Goal: Task Accomplishment & Management: Manage account settings

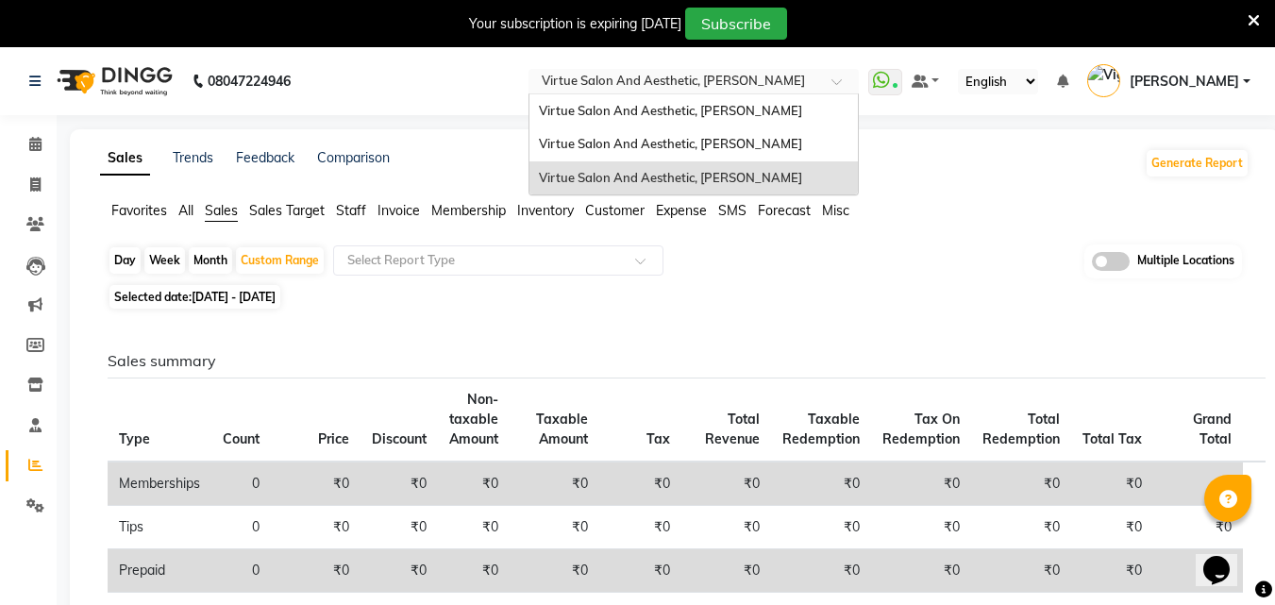
click at [710, 89] on input "text" at bounding box center [675, 83] width 274 height 19
click at [716, 128] on div "Virtue Salon And Aesthetic, [PERSON_NAME]" at bounding box center [694, 144] width 328 height 34
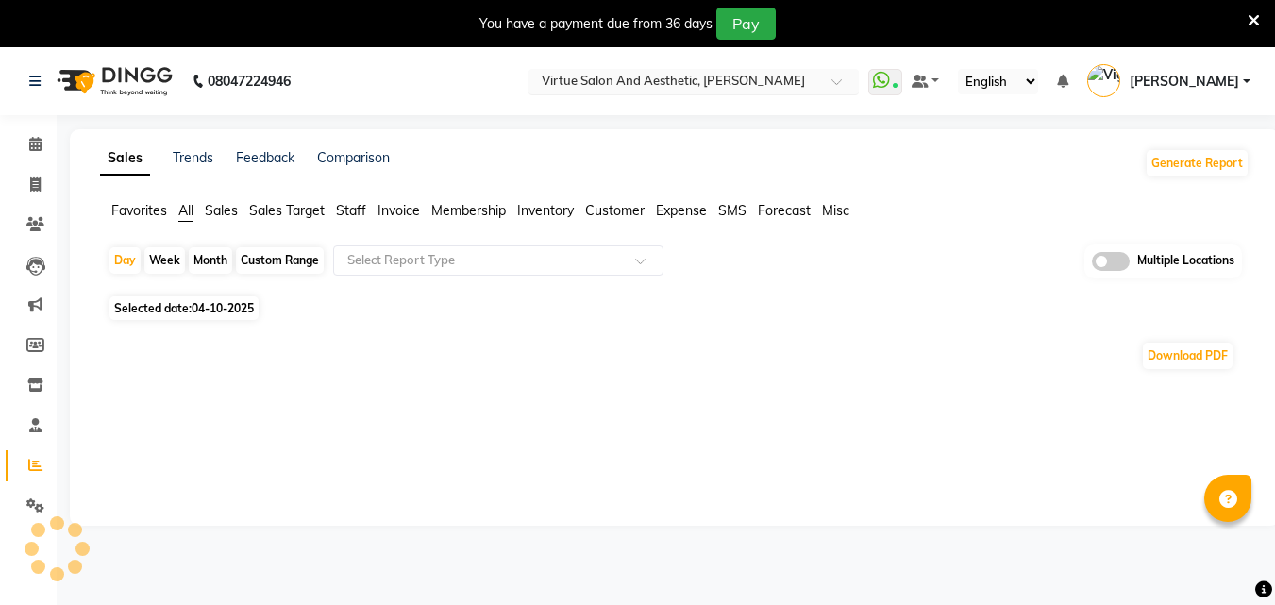
click at [730, 81] on input "text" at bounding box center [675, 83] width 274 height 19
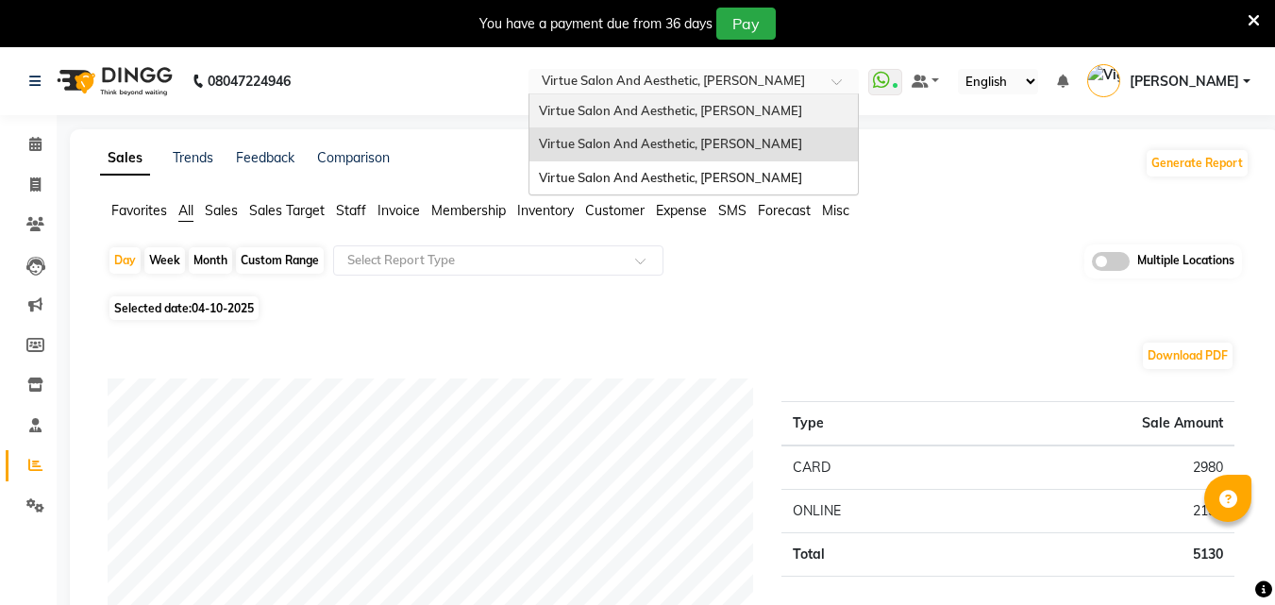
click at [719, 115] on span "Virtue Salon And Aesthetic, [PERSON_NAME]" at bounding box center [670, 110] width 263 height 15
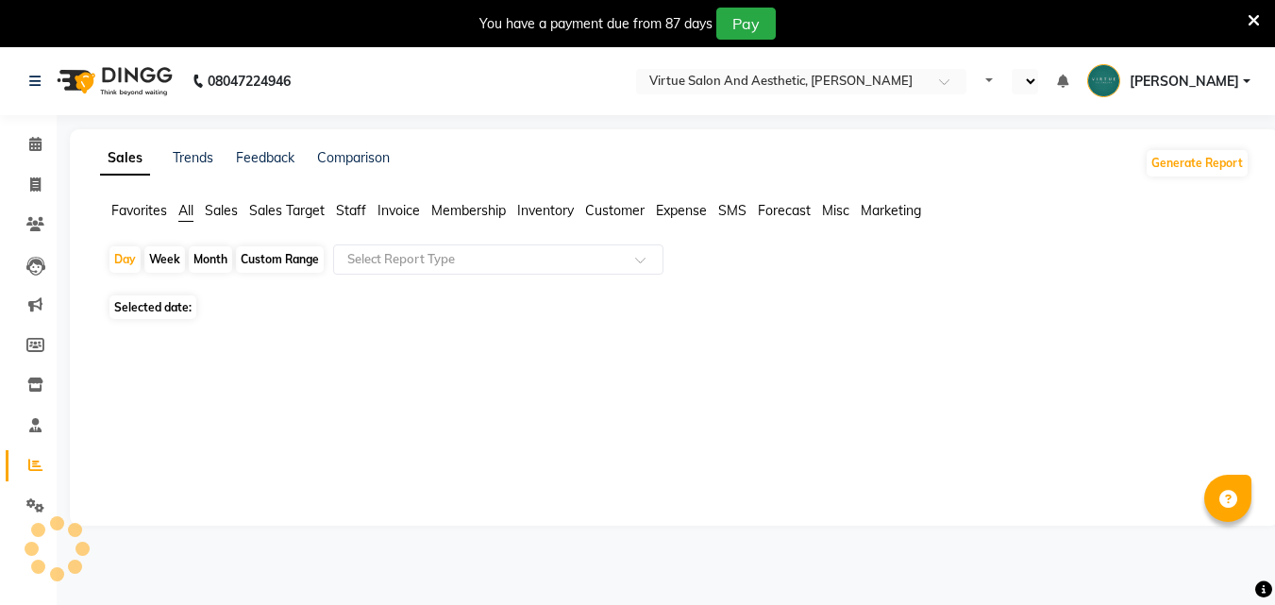
select select "en"
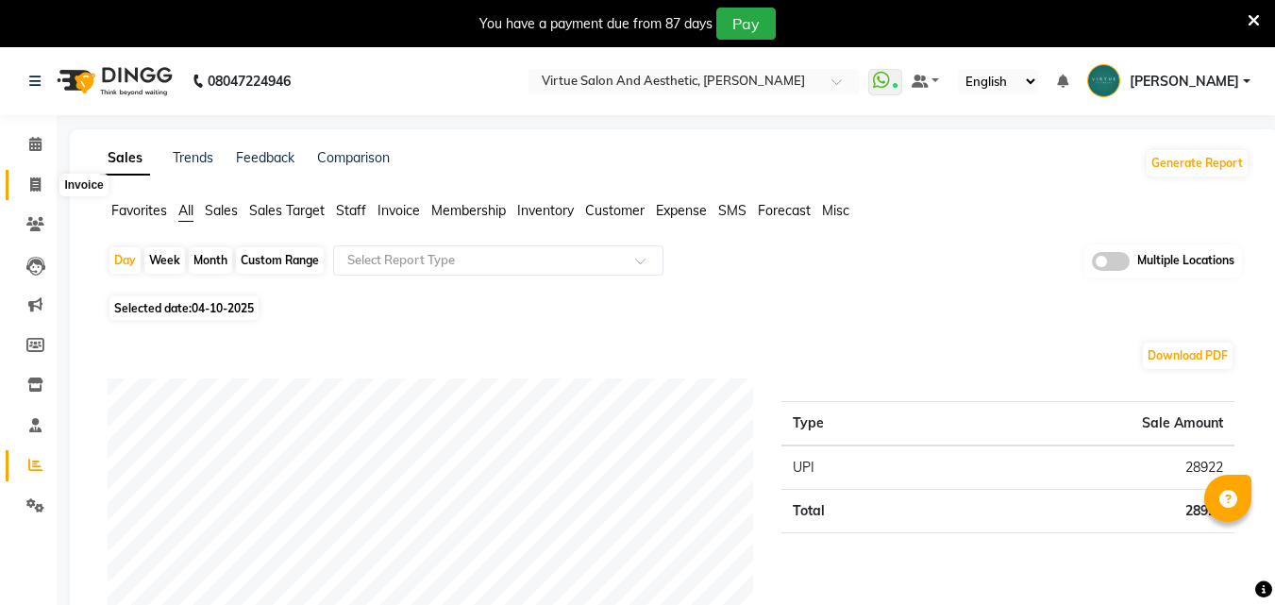
click at [23, 185] on span at bounding box center [35, 186] width 33 height 22
select select "service"
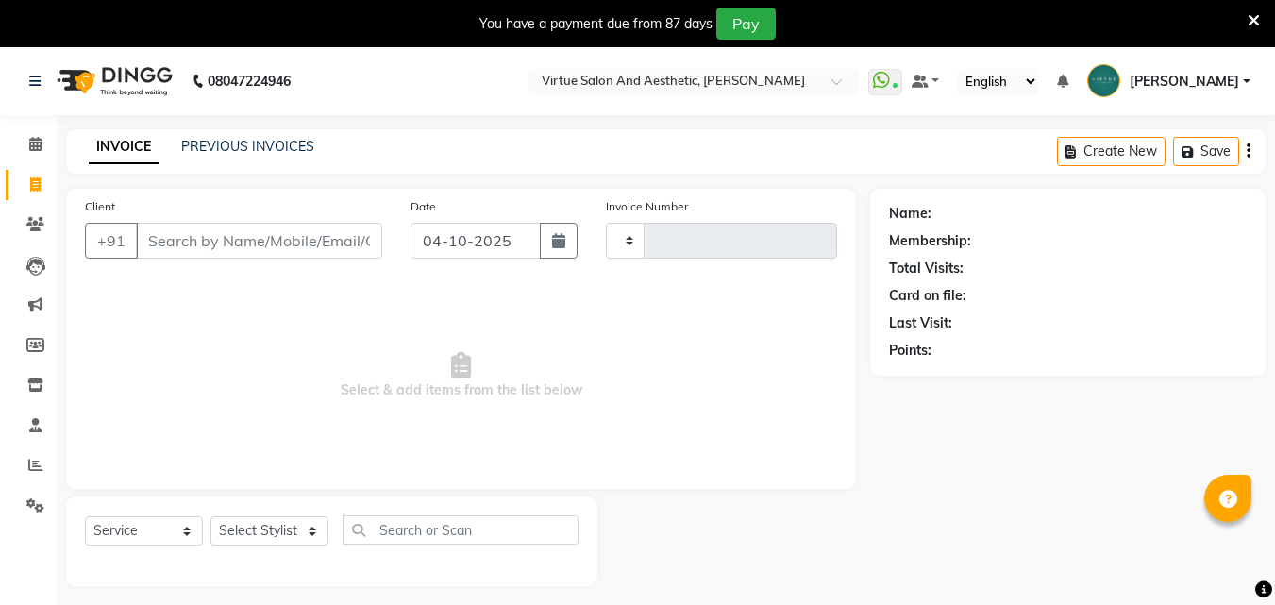
type input "4019"
select select "4466"
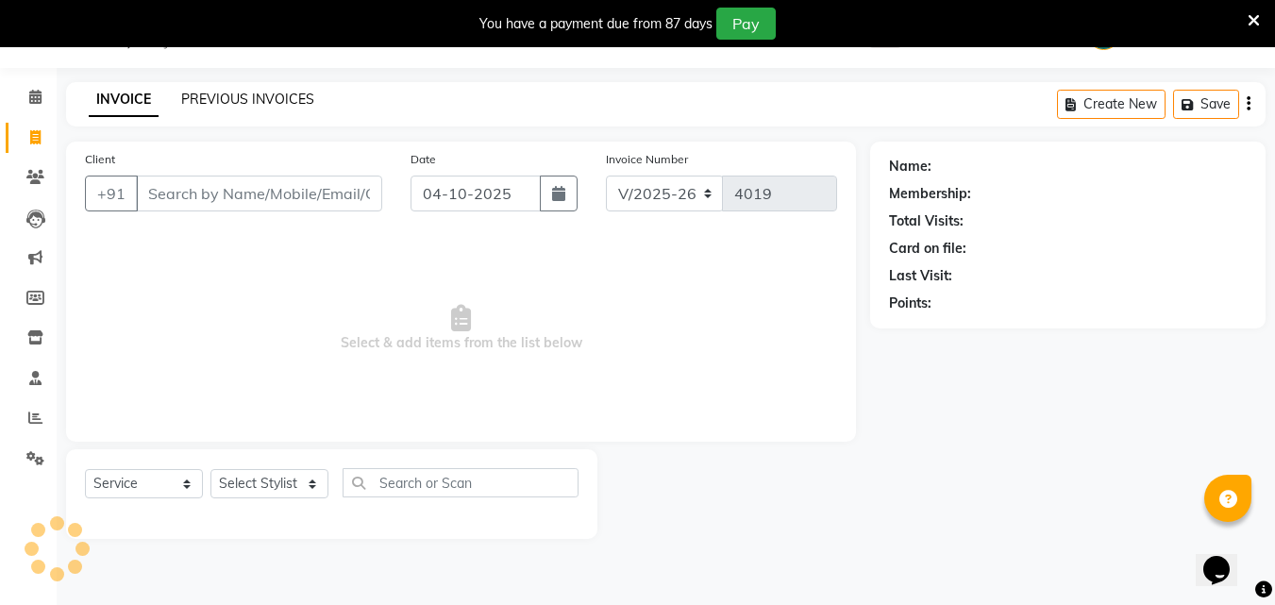
click at [278, 98] on link "PREVIOUS INVOICES" at bounding box center [247, 99] width 133 height 17
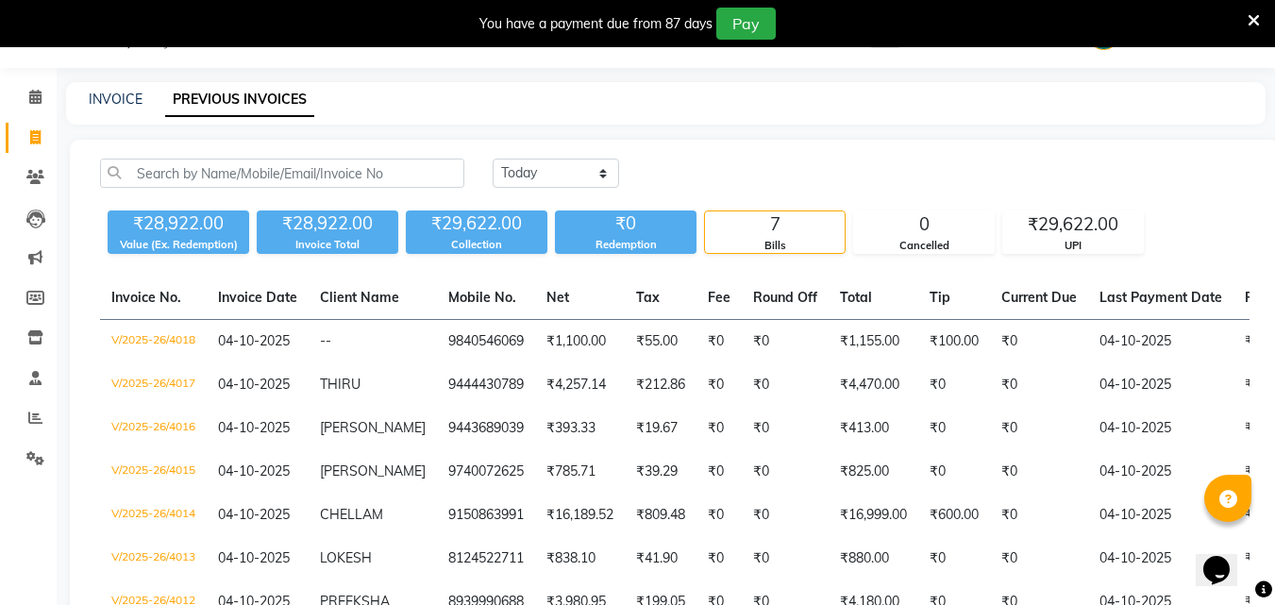
click at [605, 201] on div "Today Yesterday Custom Range" at bounding box center [871, 181] width 785 height 44
click at [581, 169] on select "Today Yesterday Custom Range" at bounding box center [556, 173] width 126 height 29
click at [763, 127] on main "INVOICE PREVIOUS INVOICES Today Yesterday Custom Range ₹28,922.00 Value (Ex. Re…" at bounding box center [666, 404] width 1219 height 645
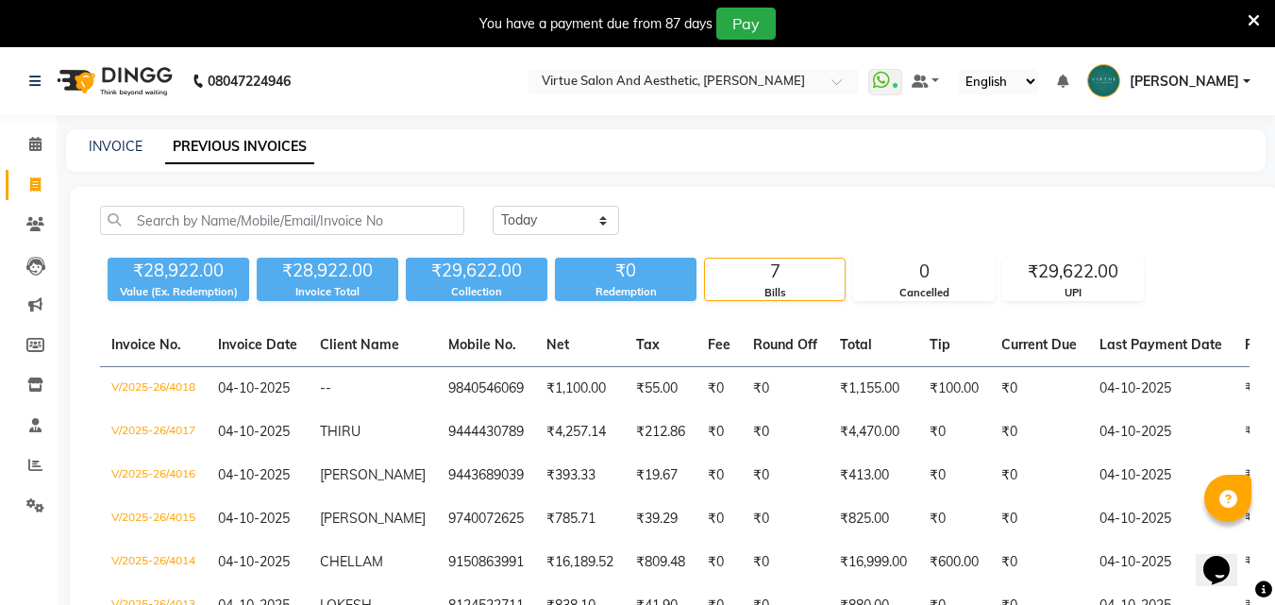
click at [490, 194] on div "Today Yesterday Custom Range ₹28,922.00 Value (Ex. Redemption) ₹28,922.00 Invoi…" at bounding box center [675, 466] width 1210 height 559
click at [517, 218] on select "Today Yesterday Custom Range" at bounding box center [556, 220] width 126 height 29
select select "yesterday"
click at [493, 206] on select "Today Yesterday Custom Range" at bounding box center [556, 220] width 126 height 29
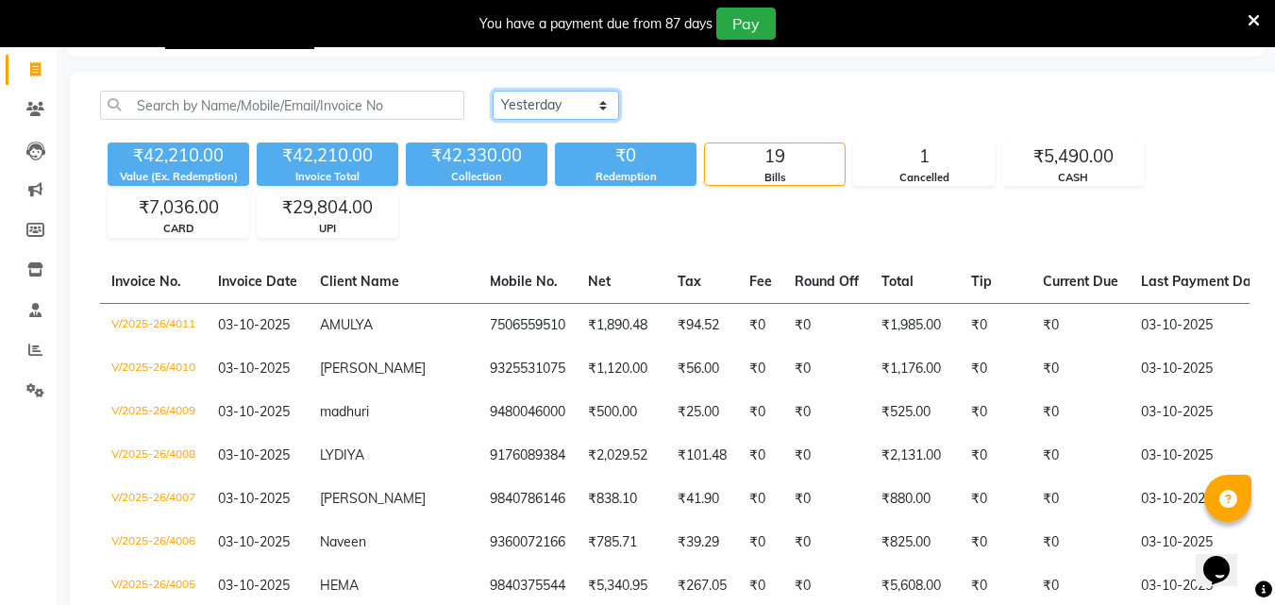
scroll to position [189, 0]
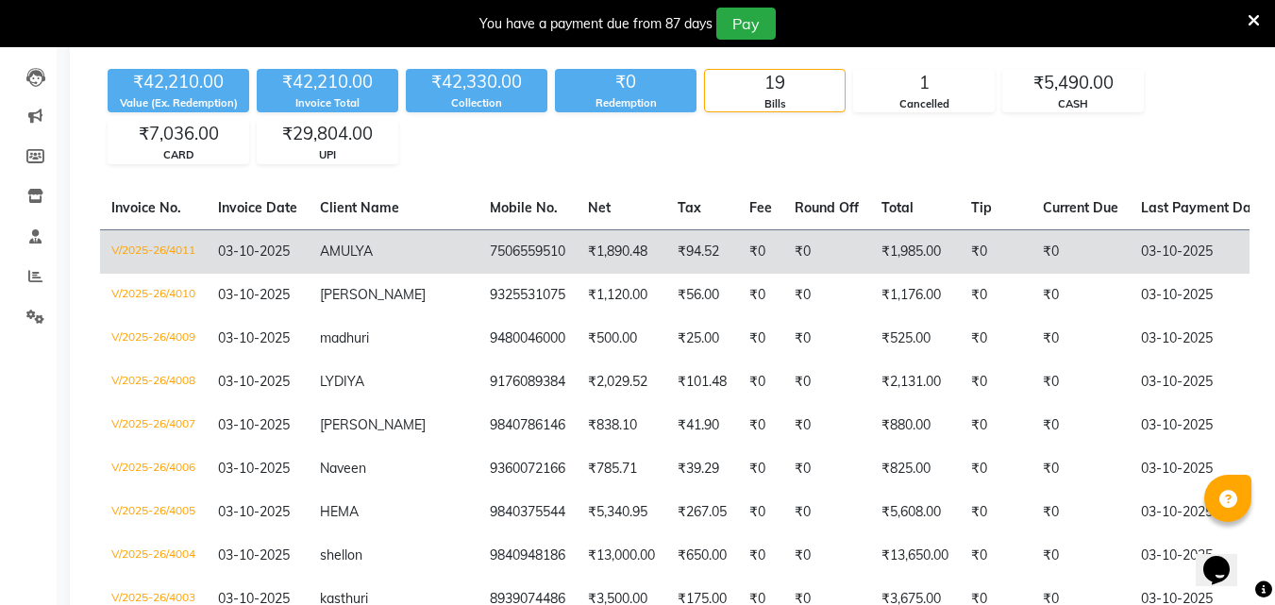
click at [511, 257] on td "7506559510" at bounding box center [528, 251] width 98 height 44
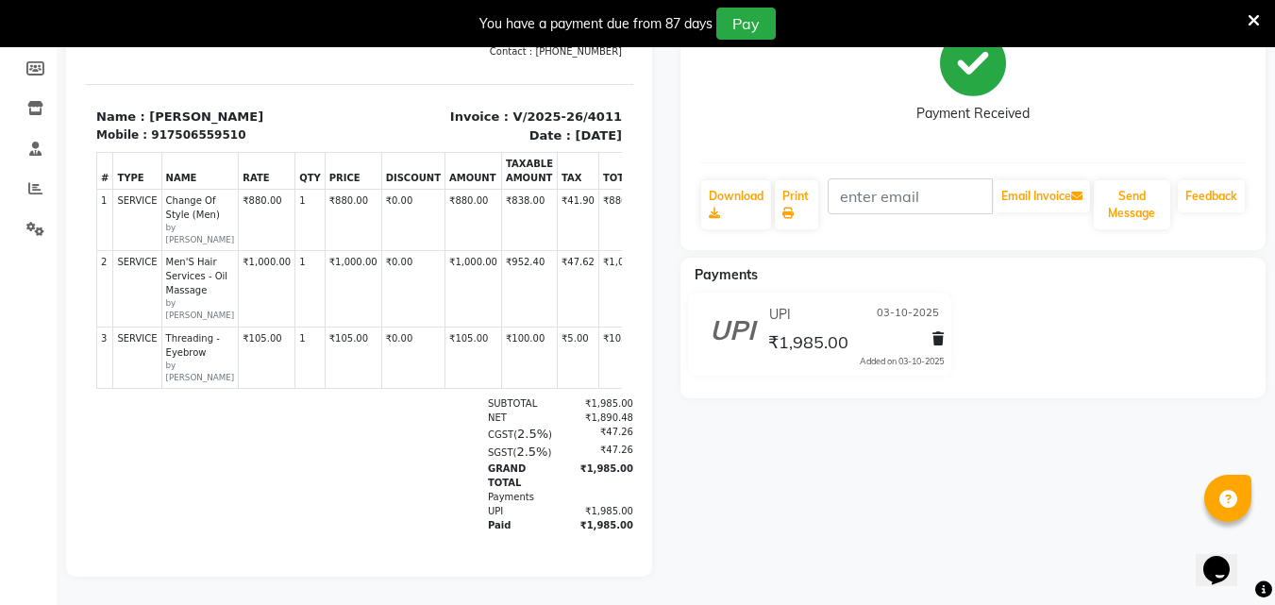
scroll to position [15, 0]
